Goal: Task Accomplishment & Management: Complete application form

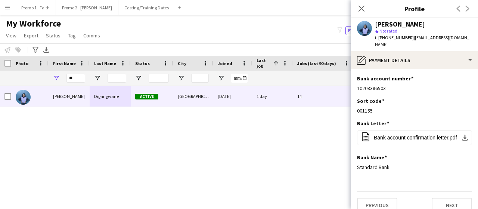
type input "*"
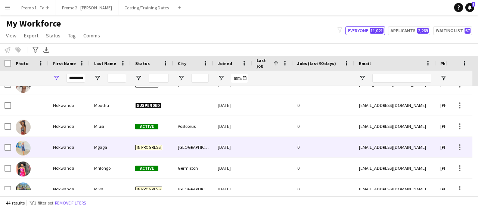
scroll to position [326, 0]
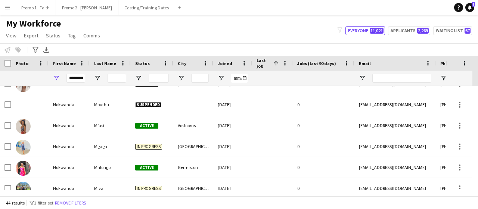
type input "********"
click at [117, 76] on input "Last Name Filter Input" at bounding box center [117, 78] width 19 height 9
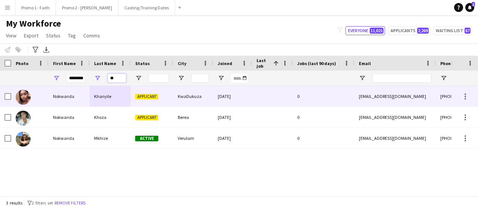
type input "**"
click at [118, 95] on div "Khanyile" at bounding box center [110, 96] width 41 height 21
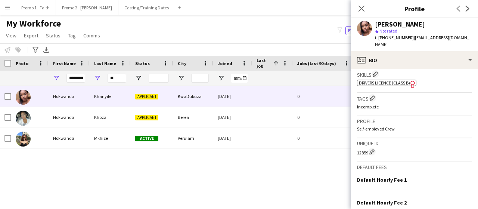
scroll to position [329, 0]
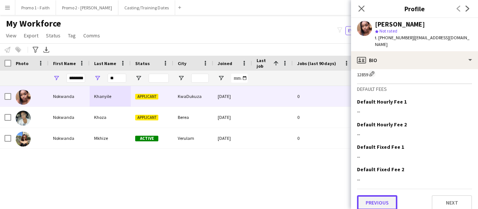
click at [378, 195] on button "Previous" at bounding box center [377, 202] width 40 height 15
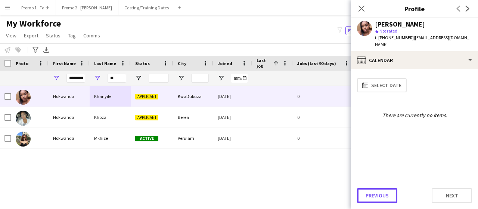
click at [378, 195] on button "Previous" at bounding box center [377, 195] width 40 height 15
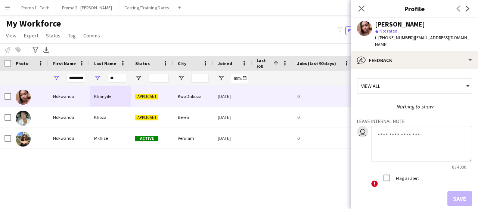
scroll to position [31, 0]
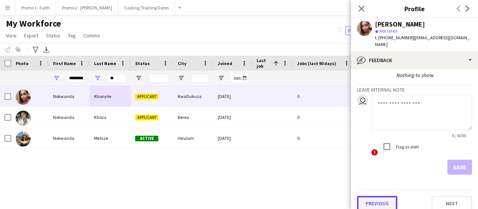
click at [377, 196] on button "Previous" at bounding box center [377, 203] width 40 height 15
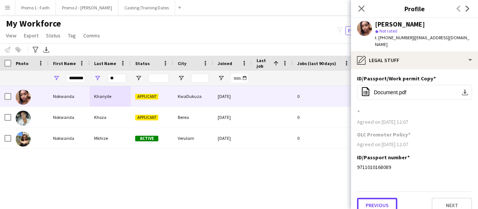
click at [377, 198] on button "Previous" at bounding box center [377, 205] width 40 height 15
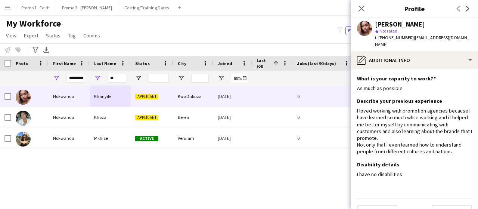
click at [377, 198] on div "Previous Next" at bounding box center [414, 208] width 115 height 21
click at [376, 205] on button "Previous" at bounding box center [377, 212] width 40 height 15
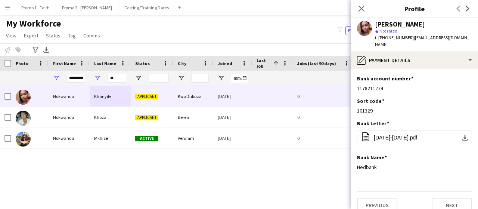
scroll to position [0, 0]
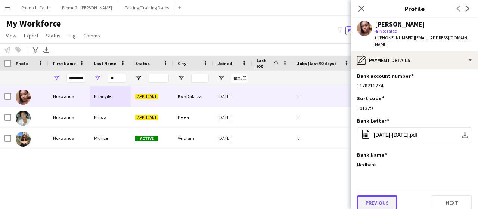
click at [376, 197] on button "Previous" at bounding box center [377, 202] width 40 height 15
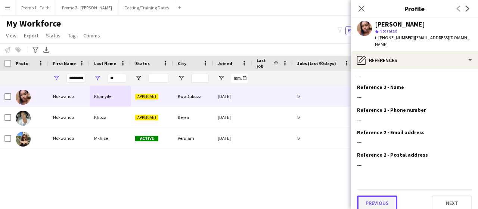
click at [377, 199] on button "Previous" at bounding box center [377, 202] width 40 height 15
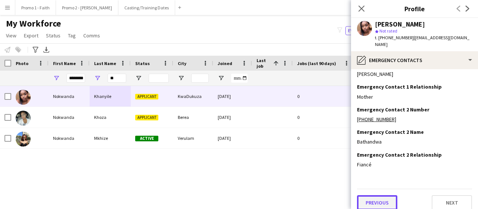
click at [377, 195] on button "Previous" at bounding box center [377, 202] width 40 height 15
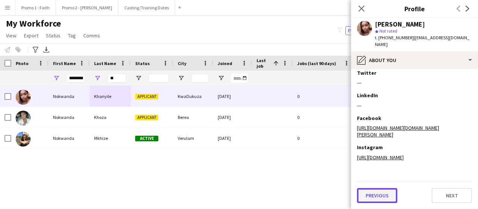
click at [377, 196] on button "Previous" at bounding box center [377, 195] width 40 height 15
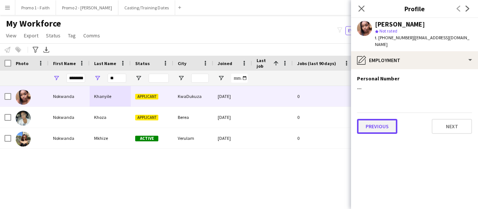
click at [379, 119] on button "Previous" at bounding box center [377, 126] width 40 height 15
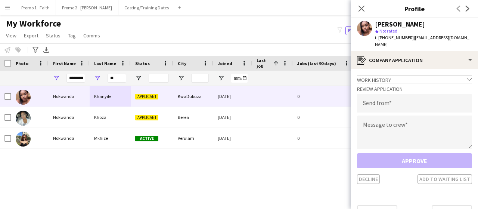
drag, startPoint x: 408, startPoint y: 37, endPoint x: 468, endPoint y: 40, distance: 60.2
click at [468, 40] on app-profile-header "[PERSON_NAME] star Not rated t. [PHONE_NUMBER] | [EMAIL_ADDRESS][DOMAIN_NAME]" at bounding box center [414, 34] width 127 height 33
copy span "[EMAIL_ADDRESS][DOMAIN_NAME]"
click at [434, 94] on input "email" at bounding box center [414, 103] width 115 height 19
paste input "**********"
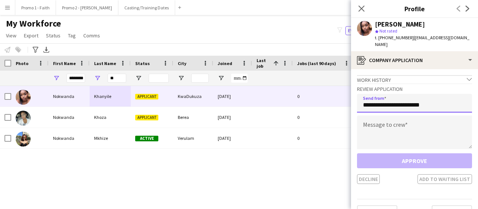
type input "**********"
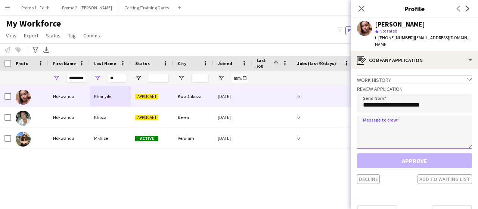
drag, startPoint x: 434, startPoint y: 90, endPoint x: 445, endPoint y: 118, distance: 30.4
click at [445, 118] on textarea at bounding box center [414, 132] width 115 height 34
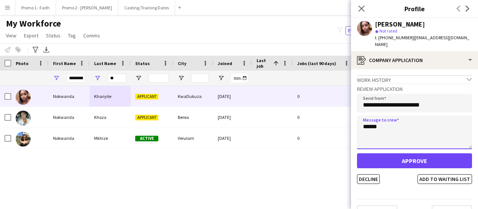
type textarea "******"
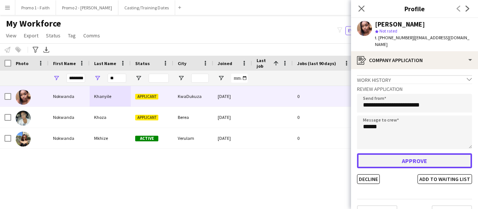
click at [422, 153] on button "Approve" at bounding box center [414, 160] width 115 height 15
